Goal: Navigation & Orientation: Find specific page/section

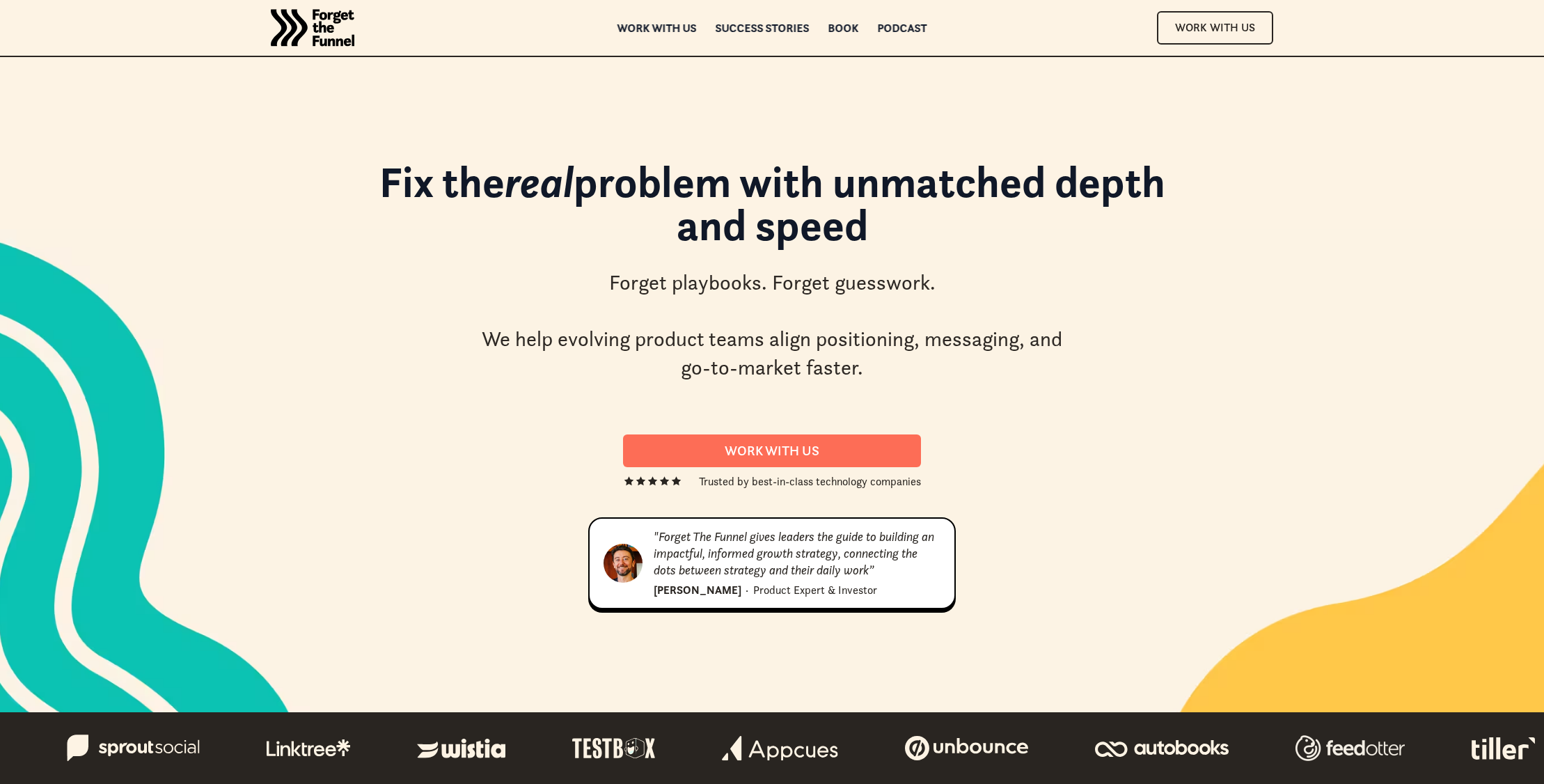
click at [655, 35] on div "ABOUT ABOUT Work with us Work with us Success Stories Success Stories Book Book…" at bounding box center [772, 28] width 1128 height 55
click at [659, 28] on div "Work with us" at bounding box center [658, 28] width 80 height 10
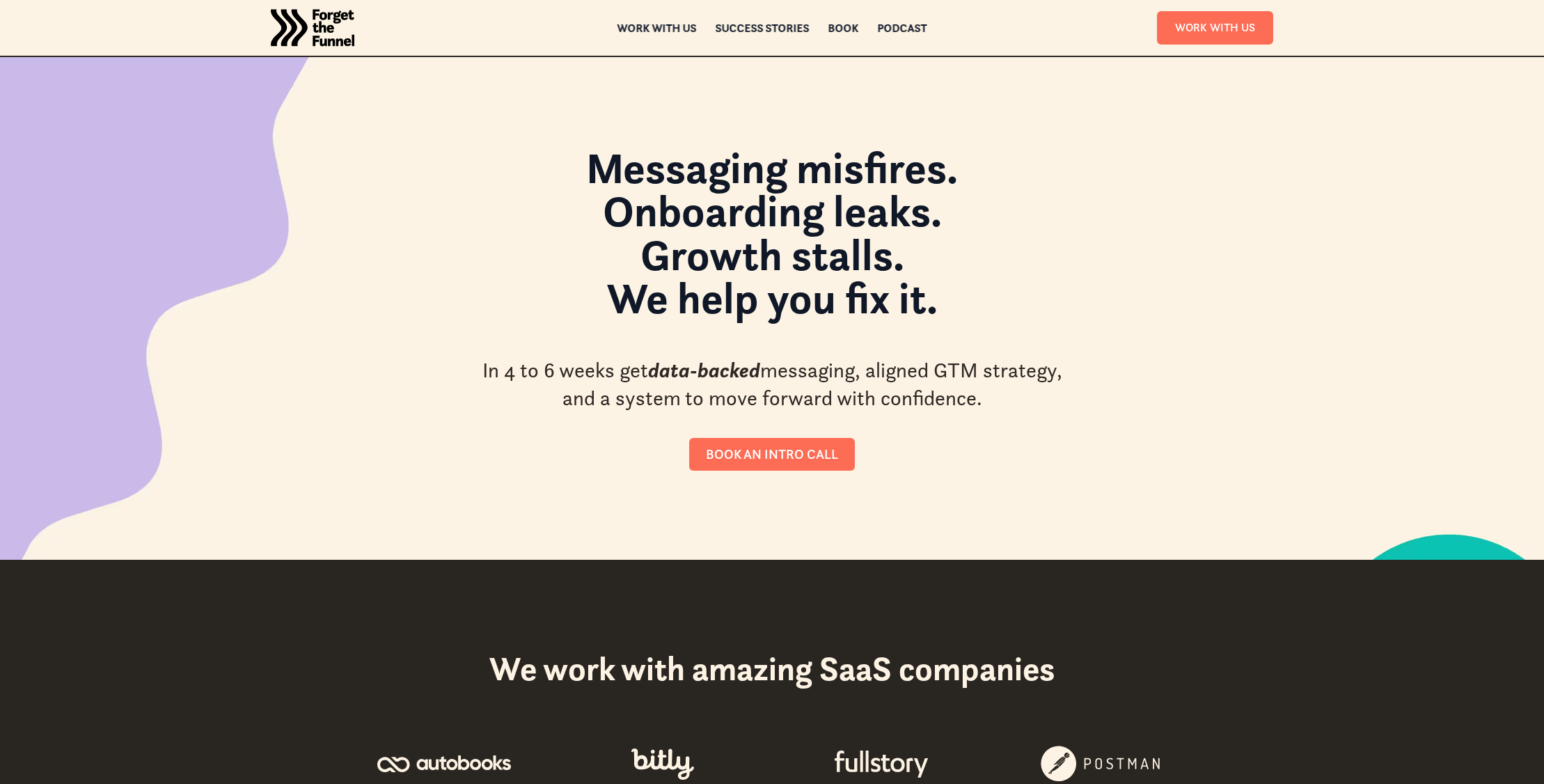
scroll to position [1, 0]
click at [310, 24] on img "home" at bounding box center [312, 28] width 84 height 55
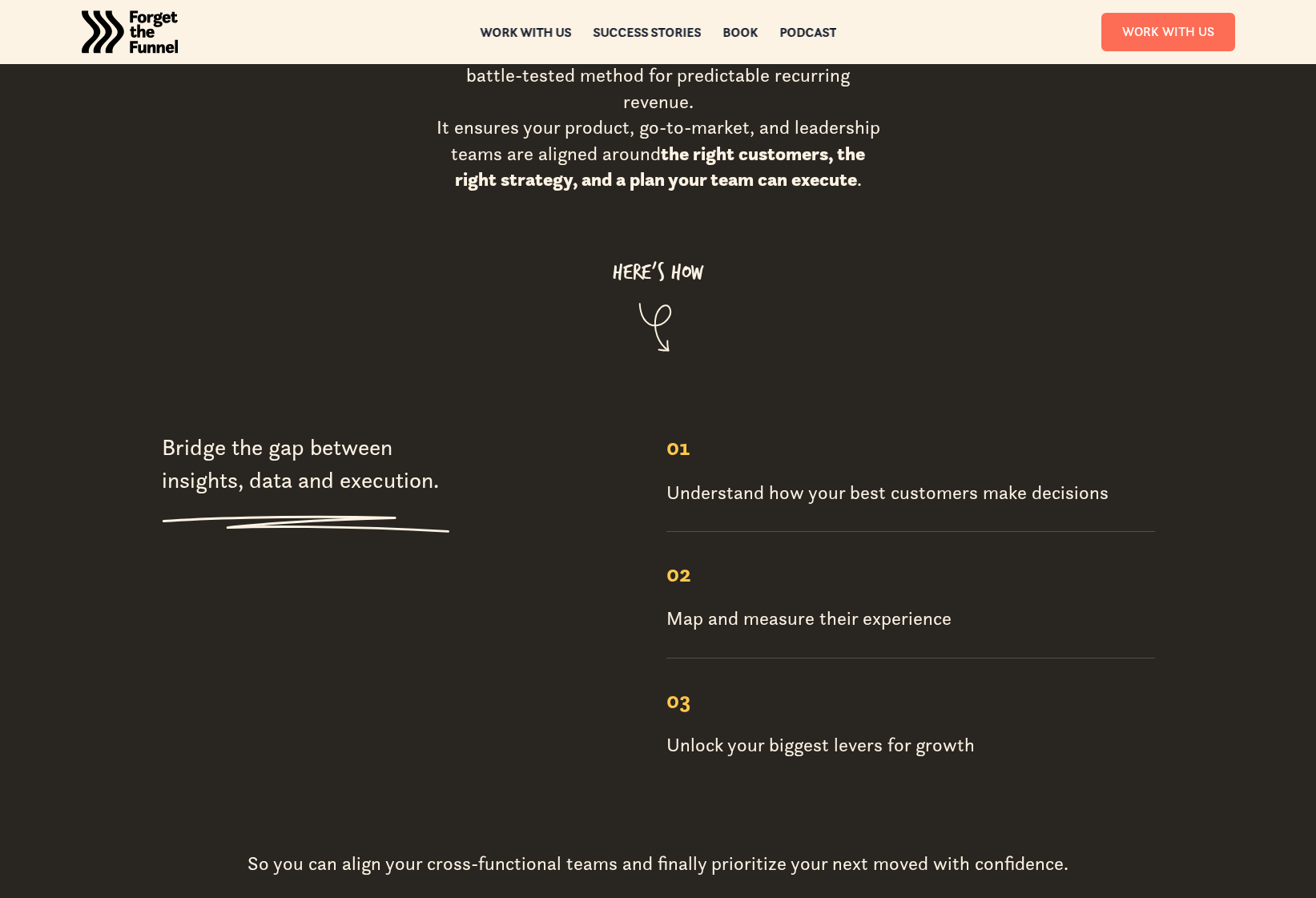
scroll to position [1930, 0]
